Goal: Information Seeking & Learning: Compare options

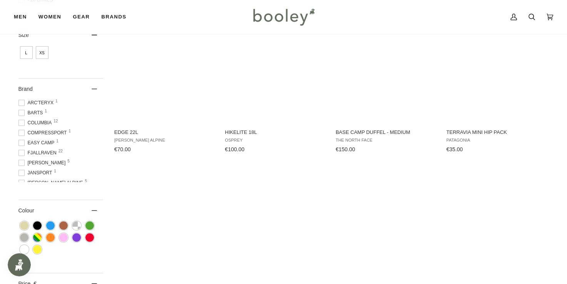
scroll to position [225, 0]
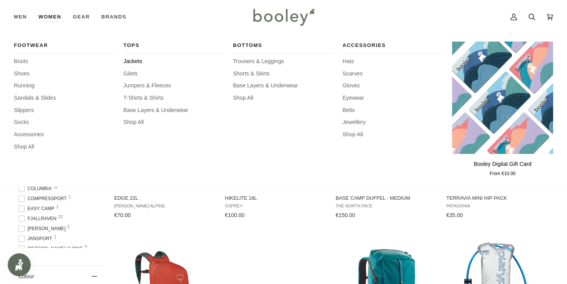
click at [135, 60] on span "Jackets" at bounding box center [174, 61] width 101 height 8
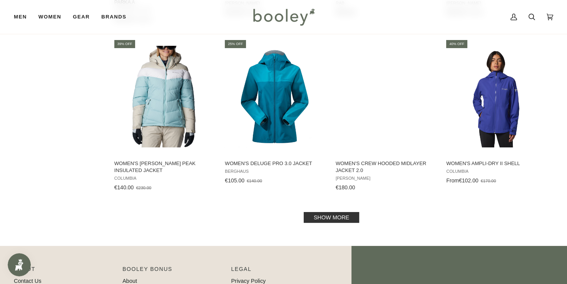
scroll to position [784, 0]
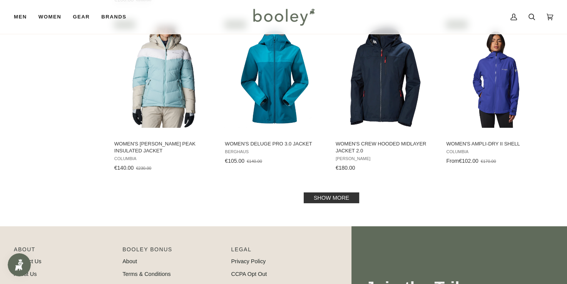
click at [335, 196] on link "Show more" at bounding box center [331, 197] width 55 height 11
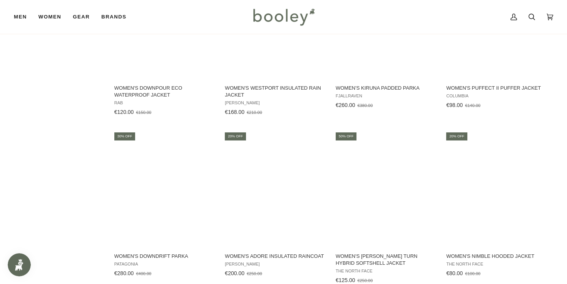
scroll to position [784, 0]
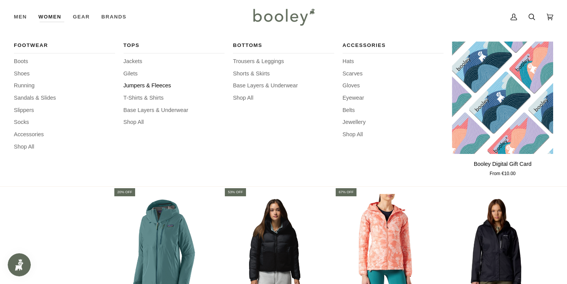
click at [136, 85] on span "Jumpers & Fleeces" at bounding box center [174, 86] width 101 height 8
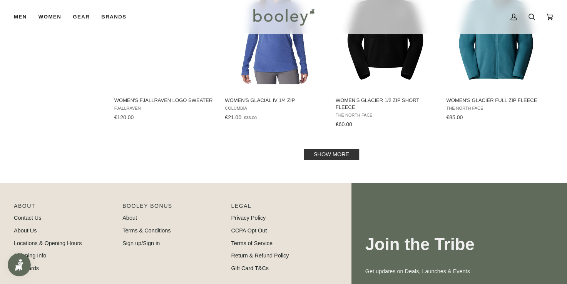
scroll to position [835, 0]
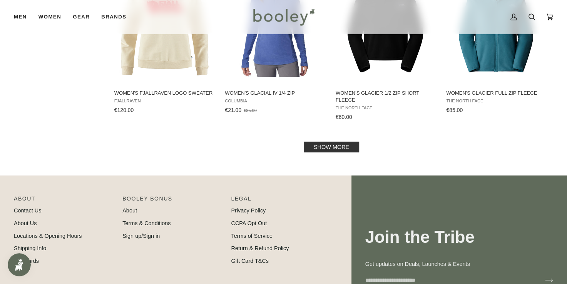
click at [325, 146] on link "Show more" at bounding box center [331, 147] width 55 height 11
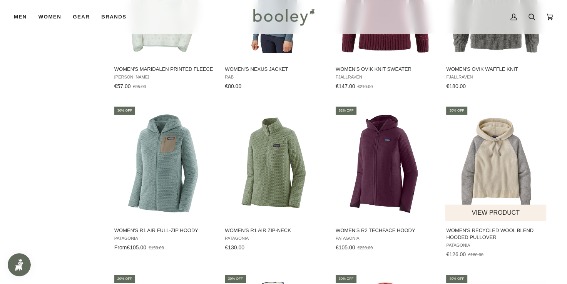
scroll to position [1187, 0]
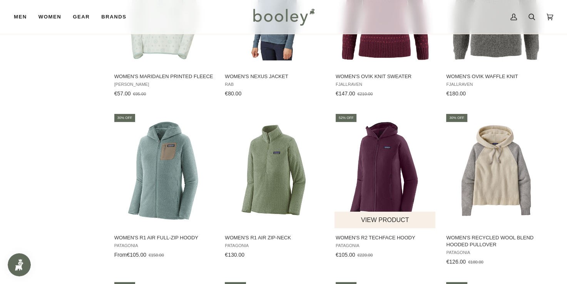
click at [382, 214] on button "View product" at bounding box center [385, 220] width 101 height 17
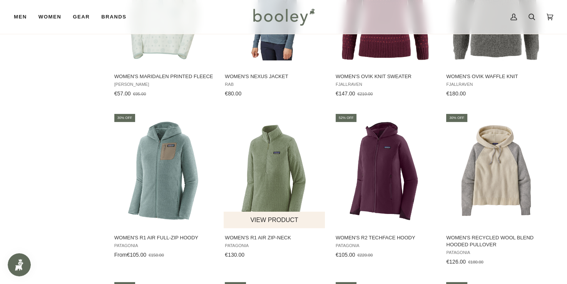
click at [261, 213] on button "View product" at bounding box center [274, 220] width 101 height 17
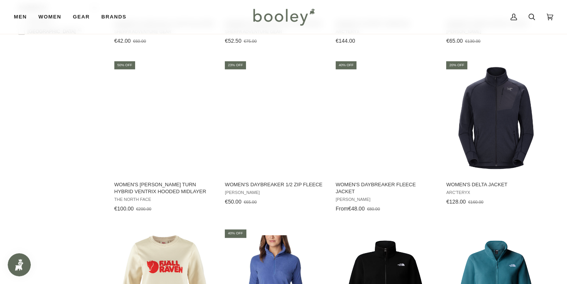
scroll to position [570, 0]
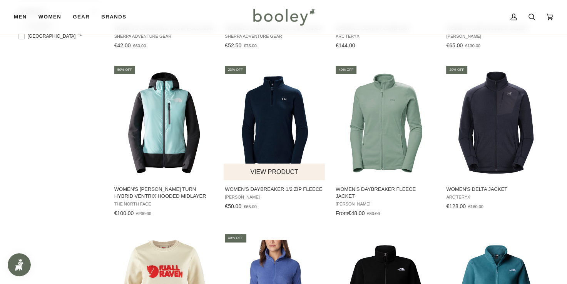
click at [273, 172] on button "View product" at bounding box center [274, 172] width 101 height 17
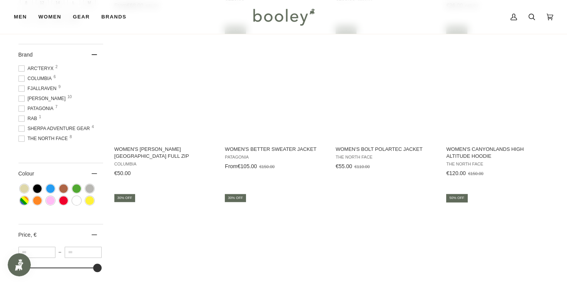
scroll to position [276, 0]
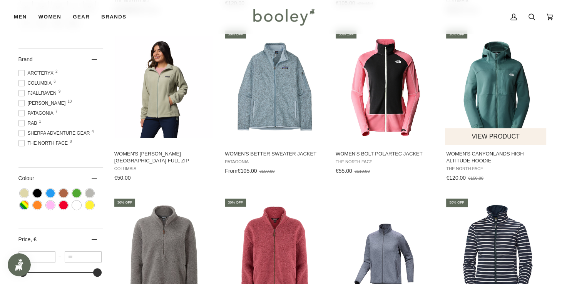
click at [502, 79] on img "Women's Canyonlands High Altitude Hoodie" at bounding box center [496, 87] width 102 height 102
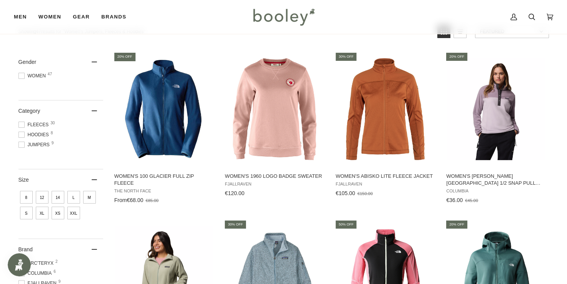
scroll to position [65, 0]
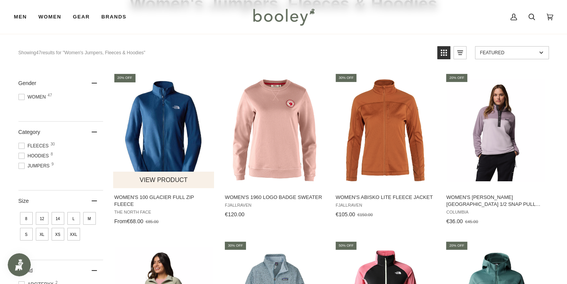
click at [162, 139] on img "Women's 100 Glacier Full Zip Fleece" at bounding box center [164, 130] width 102 height 102
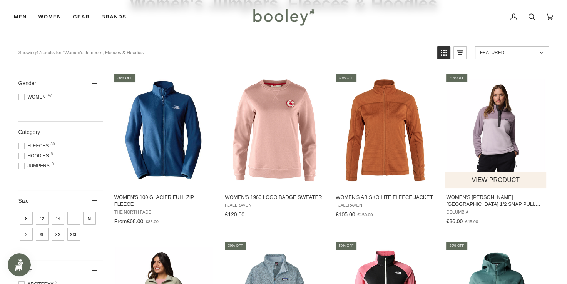
click at [496, 132] on img "Women's Benton Springs 1/2 Snap Pull Over II" at bounding box center [496, 130] width 102 height 102
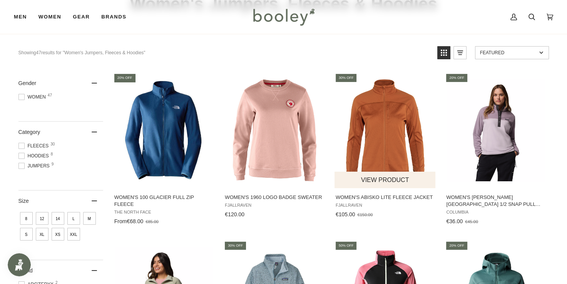
click at [378, 135] on img "Women's Abisko Lite Fleece Jacket" at bounding box center [386, 130] width 102 height 102
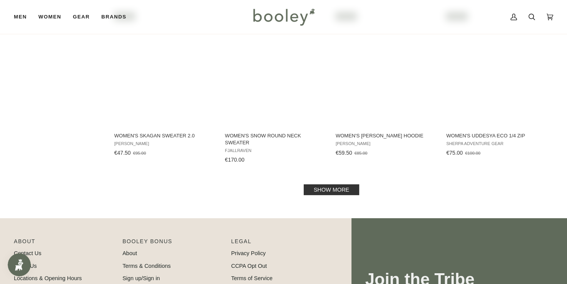
scroll to position [1635, 0]
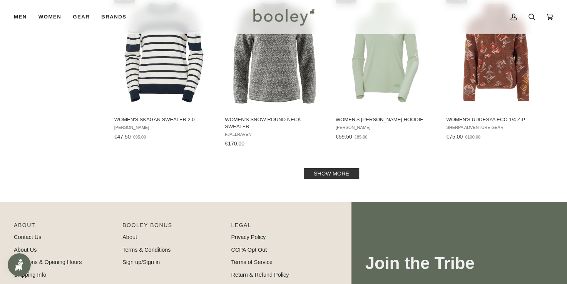
click at [331, 172] on link "Show more" at bounding box center [331, 173] width 55 height 11
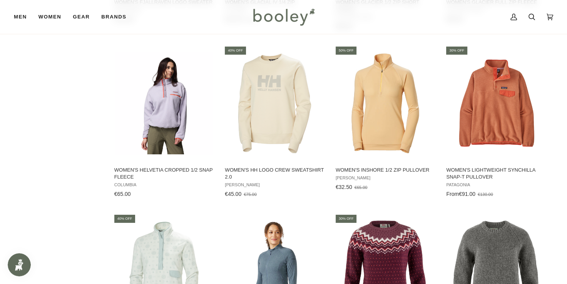
scroll to position [874, 0]
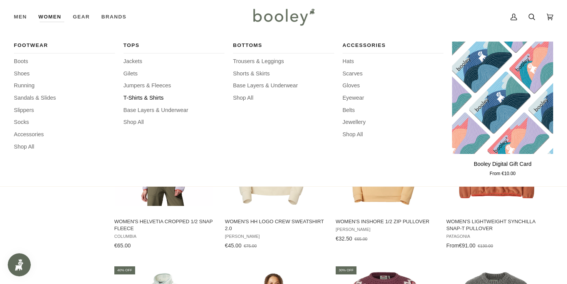
click at [132, 95] on span "T-Shirts & Shirts" at bounding box center [174, 98] width 101 height 8
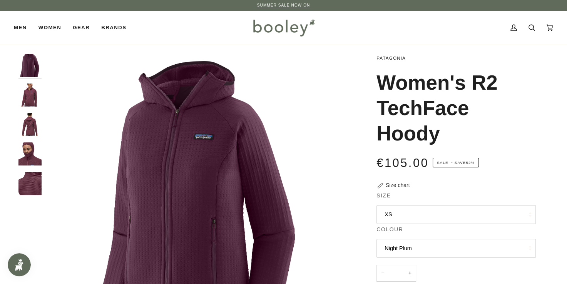
click at [29, 187] on img "Patagonia Women's R2 TechFace Hoody - Booley Galway" at bounding box center [29, 183] width 23 height 23
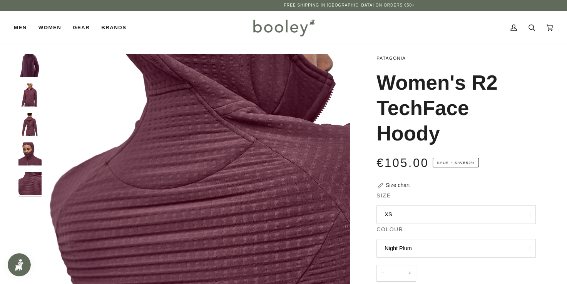
click at [27, 121] on img "Patagonia Women's R2 TechFace Hoody - Booley Galway" at bounding box center [29, 124] width 23 height 23
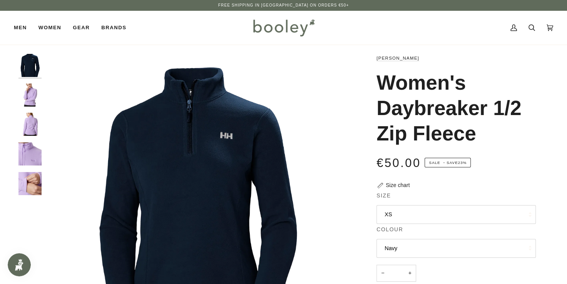
click at [181, 160] on img "Helly Hansen Women's Daybreaker 1/2 Zip Fleece Navy - Booley Galway" at bounding box center [197, 206] width 305 height 305
click at [28, 62] on img "Helly Hansen Women's Daybreaker 1/2 Zip Fleece Navy - Booley Galway" at bounding box center [29, 65] width 23 height 23
click at [228, 142] on img "Helly Hansen Women's Daybreaker 1/2 Zip Fleece Navy - Booley Galway" at bounding box center [197, 206] width 305 height 305
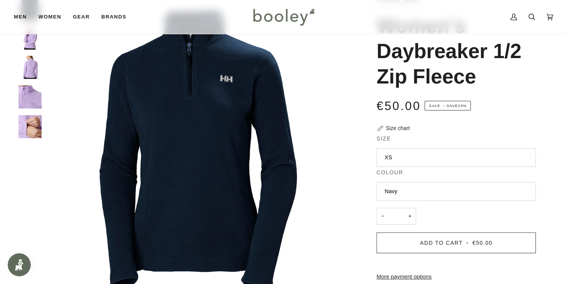
scroll to position [55, 0]
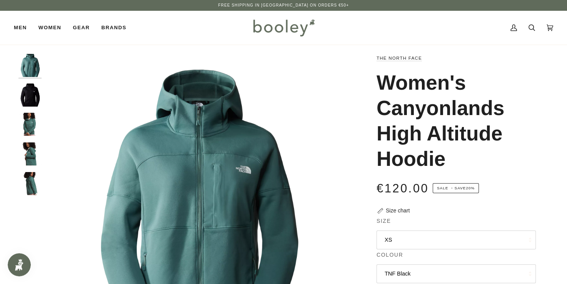
click at [30, 62] on img "The North Face Women's Canyonlands High Altitude Hoodie Dark Sage - Booley Galw…" at bounding box center [29, 65] width 23 height 23
click at [29, 121] on img "The North Face Women's Canyonlands High Altitude Hoodie Dark Sage - Booley Galw…" at bounding box center [29, 124] width 23 height 23
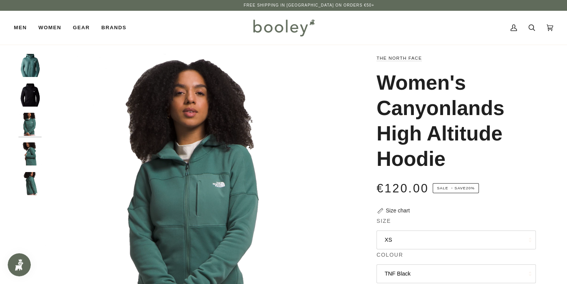
click at [31, 152] on img "The North Face Women's Canyonlands High Altitude Hoodie Dark Sage - Booley Galw…" at bounding box center [29, 153] width 23 height 23
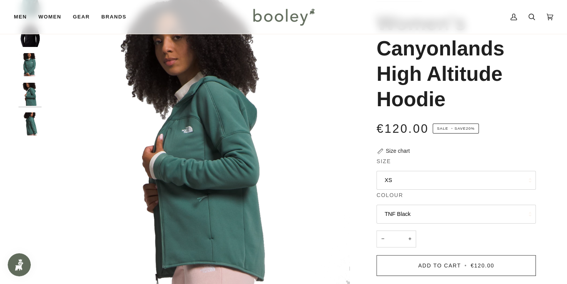
scroll to position [56, 0]
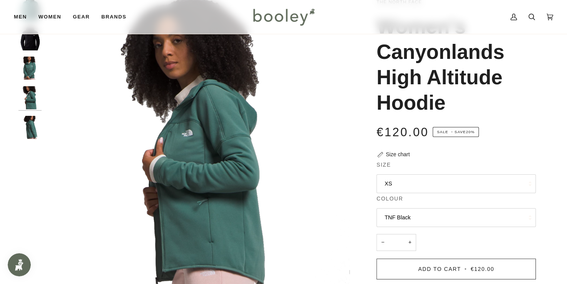
click at [29, 129] on img "The North Face Women's Canyonlands High Altitude Hoodie Dark Sage - Booley Galw…" at bounding box center [29, 127] width 23 height 23
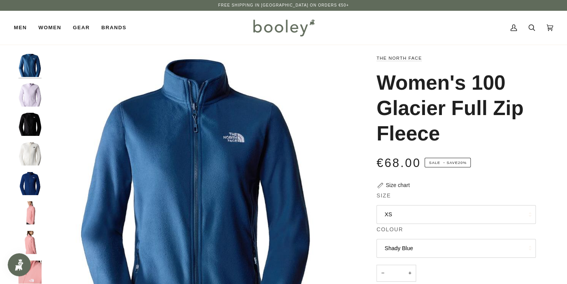
click at [28, 182] on img "The North Face Women's 100 Glacier Full Zip Fleece Estate Blue - Booley Galway" at bounding box center [29, 183] width 23 height 23
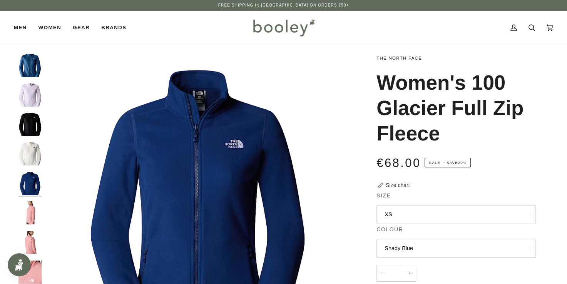
click at [29, 189] on img "The North Face Women's 100 Glacier Full Zip Fleece Estate Blue - Booley Galway" at bounding box center [29, 183] width 23 height 23
click at [28, 216] on img "The North Face Women's 100 Glacier Full Zip - Booley Galway" at bounding box center [29, 212] width 23 height 23
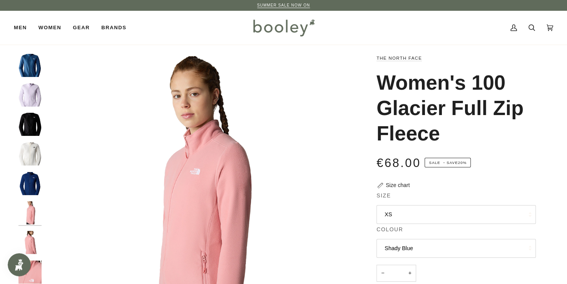
click at [27, 91] on img "The North Face Women's 100 Glacier Full Zip Icy Lilac - Booley Galway" at bounding box center [29, 95] width 23 height 23
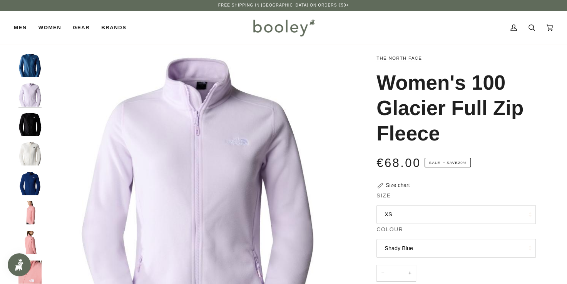
click at [32, 153] on img "Women's 100 Glacier Full Zip Fleece" at bounding box center [29, 153] width 23 height 23
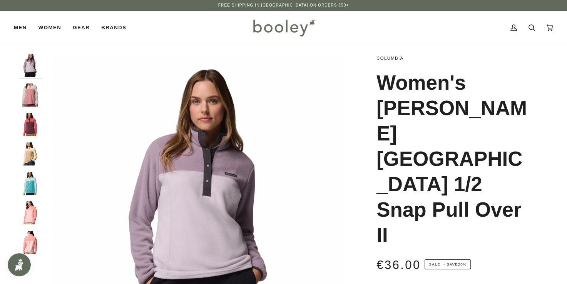
click at [28, 154] on img "Women's Benton Springs 1/2 Snap Pull Over II" at bounding box center [29, 153] width 23 height 23
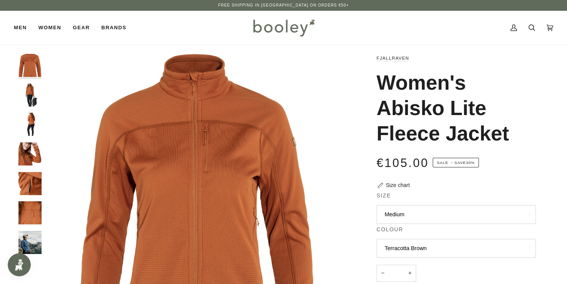
click at [26, 241] on img "Fjallraven Women's Abisko Lite Fleece Jacket - Booley Galway" at bounding box center [29, 242] width 23 height 23
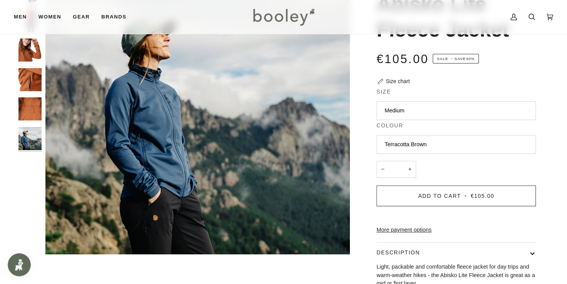
scroll to position [106, 0]
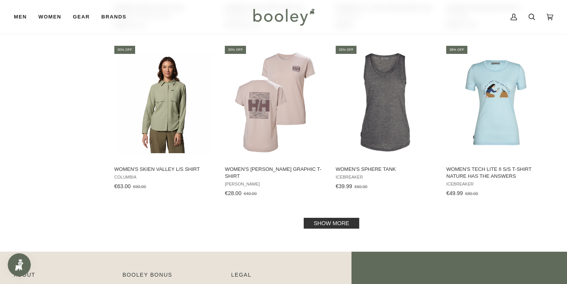
scroll to position [756, 0]
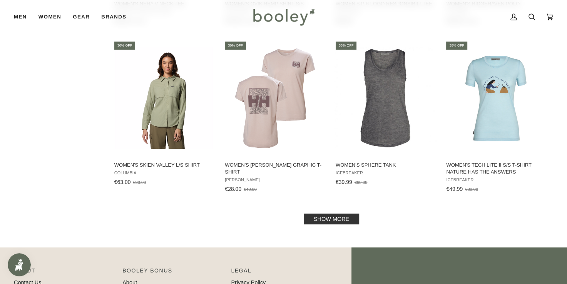
click at [334, 219] on link "Show more" at bounding box center [331, 219] width 55 height 11
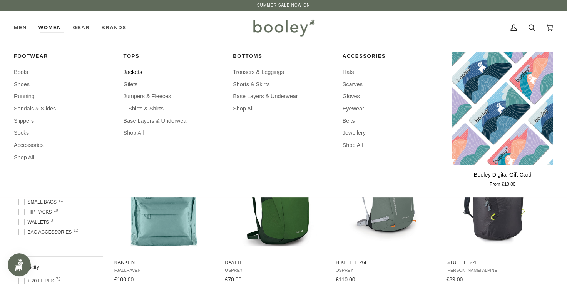
click at [132, 70] on span "Jackets" at bounding box center [174, 72] width 101 height 8
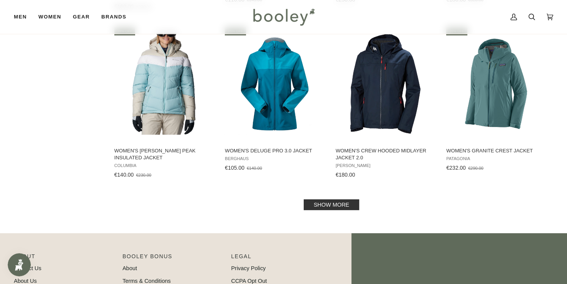
scroll to position [791, 0]
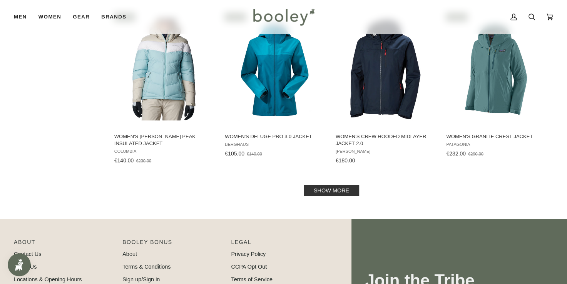
click at [336, 188] on link "Show more" at bounding box center [331, 190] width 55 height 11
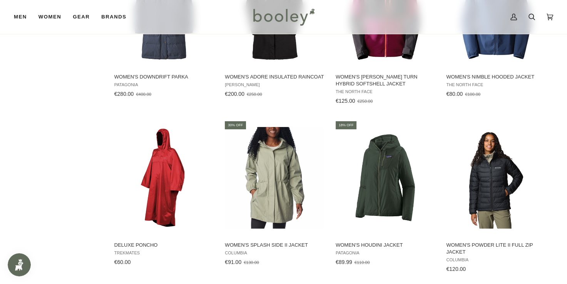
scroll to position [1379, 0]
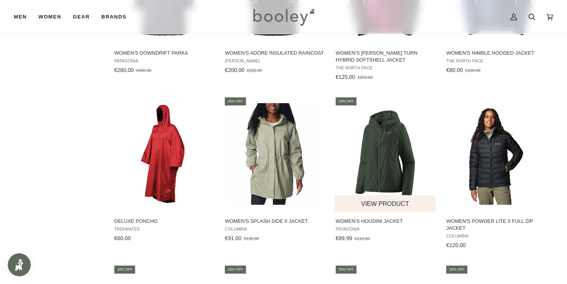
click at [383, 204] on button "View product" at bounding box center [385, 203] width 101 height 17
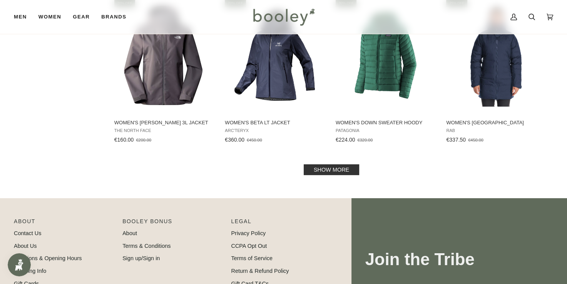
scroll to position [1648, 0]
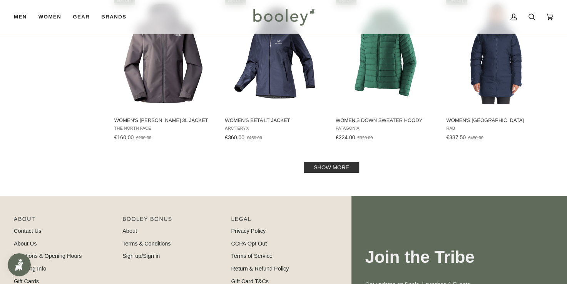
click at [323, 169] on link "Show more" at bounding box center [331, 167] width 55 height 11
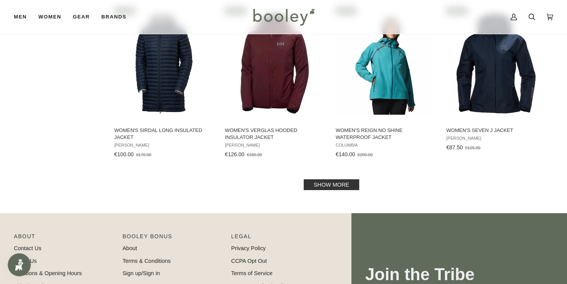
scroll to position [2467, 0]
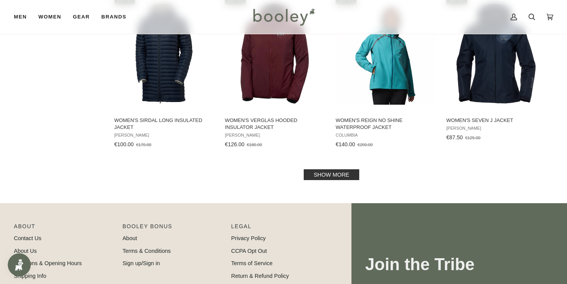
click at [336, 172] on link "Show more" at bounding box center [331, 174] width 55 height 11
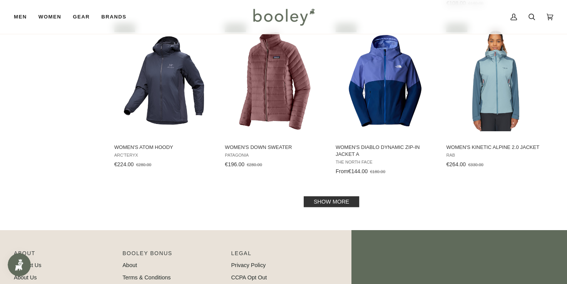
scroll to position [3285, 0]
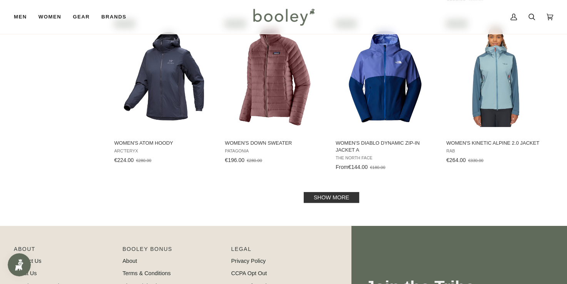
click at [332, 196] on link "Show more" at bounding box center [331, 197] width 55 height 11
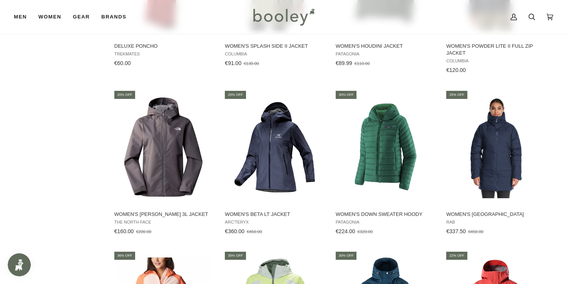
scroll to position [3285, 0]
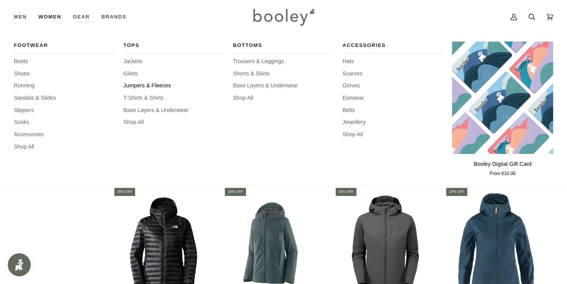
click at [132, 83] on span "Jumpers & Fleeces" at bounding box center [174, 86] width 101 height 8
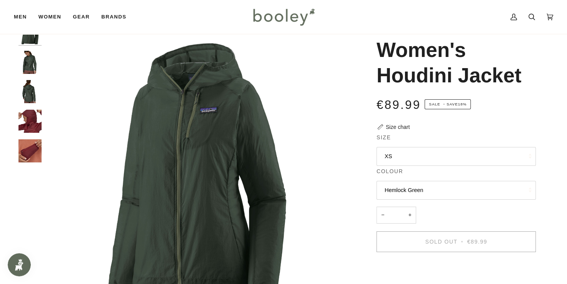
scroll to position [23, 0]
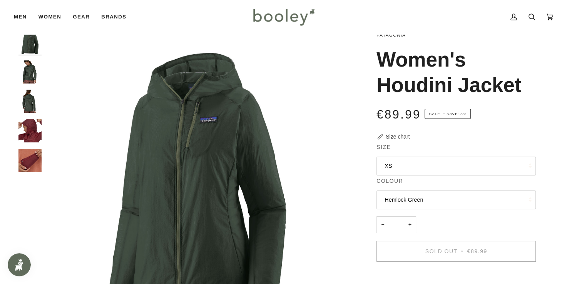
click at [29, 102] on img "Patagonia Women's Houdini Jacket Hemlock Green - Booley Galway" at bounding box center [29, 101] width 23 height 23
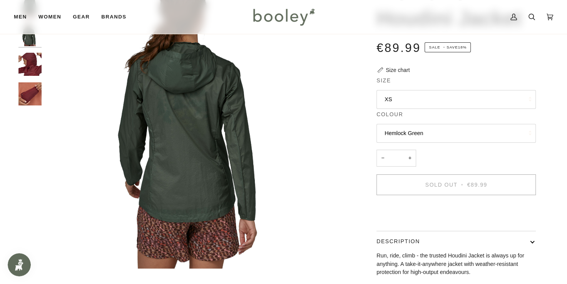
scroll to position [89, 0]
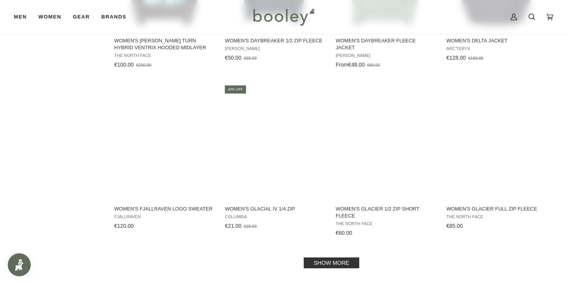
scroll to position [721, 0]
